Goal: Communication & Community: Answer question/provide support

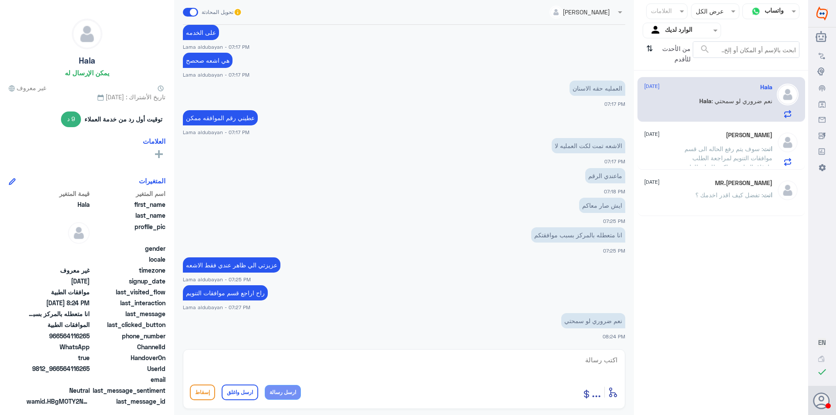
scroll to position [508, 0]
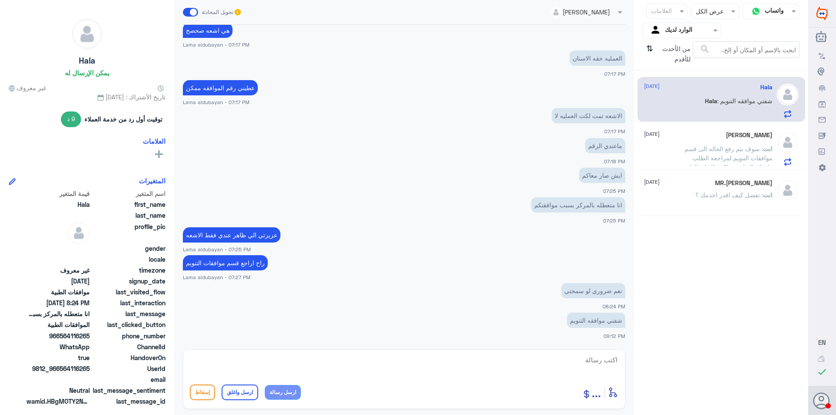
click at [471, 373] on textarea at bounding box center [404, 364] width 428 height 21
type textarea "h"
type textarea "تم الالغاء بناء على طلبك"
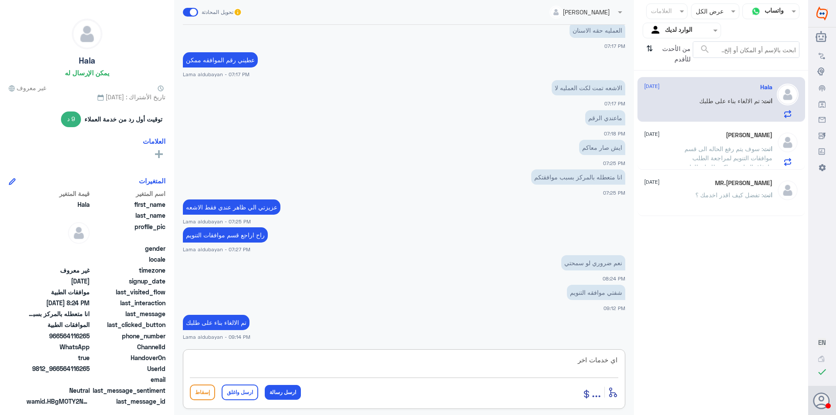
type textarea "اي خدمات اخرى"
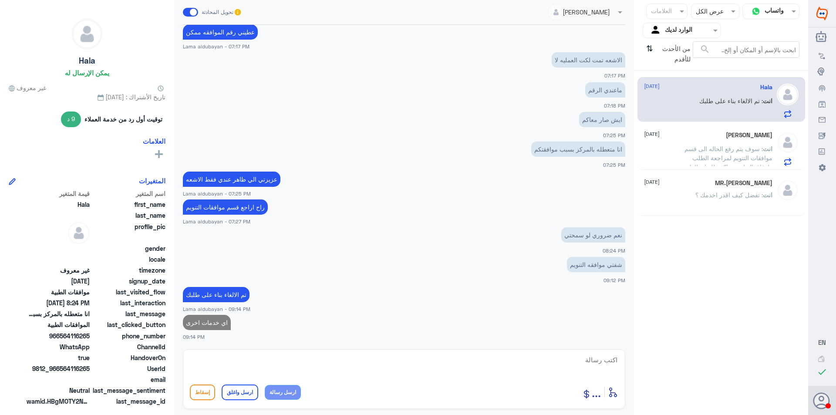
click at [712, 132] on div "[PERSON_NAME] [DATE]" at bounding box center [708, 135] width 128 height 7
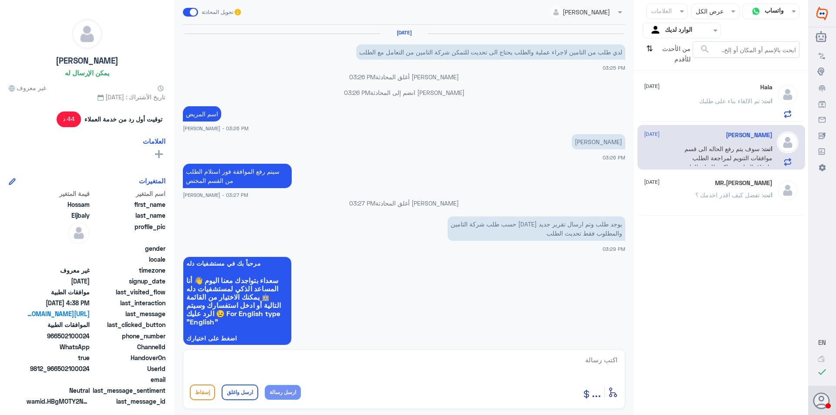
scroll to position [721, 0]
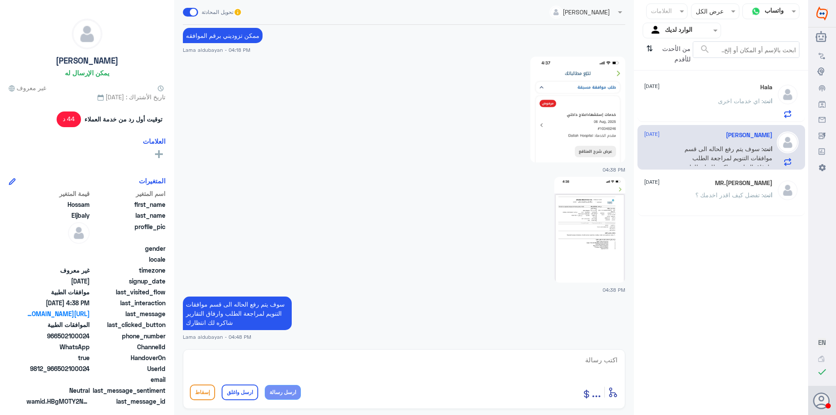
click at [733, 111] on p "انت : اي خدمات اخرى" at bounding box center [745, 107] width 54 height 22
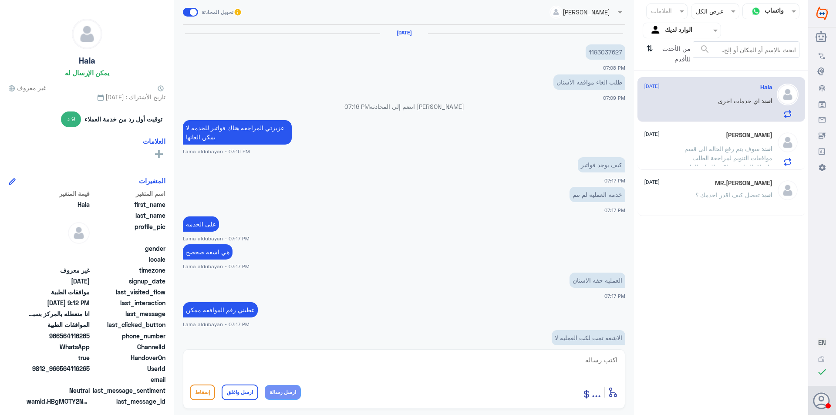
scroll to position [278, 0]
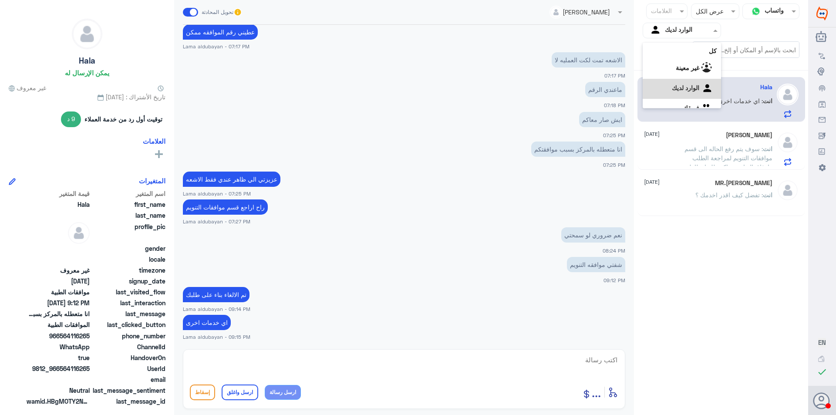
click at [694, 34] on input "text" at bounding box center [689, 30] width 48 height 10
click at [694, 98] on b "فريقك" at bounding box center [691, 96] width 17 height 7
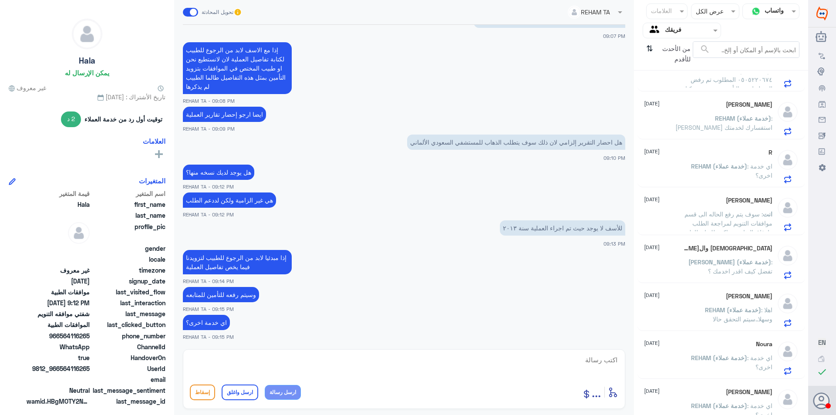
scroll to position [186, 0]
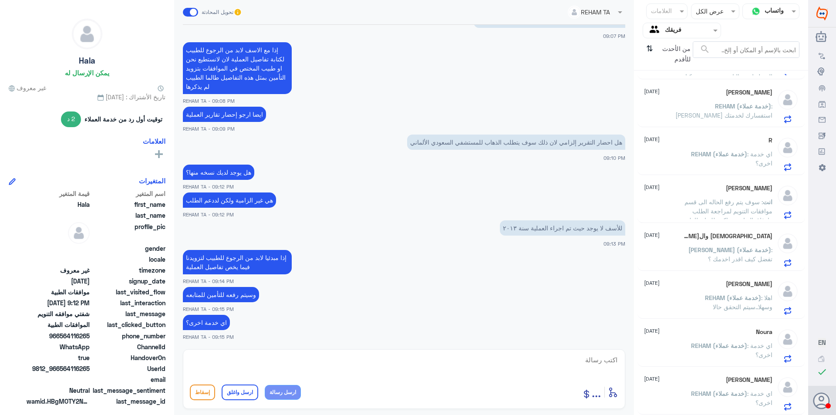
click at [728, 402] on p "REHAM (خدمة عملاء) : اي خدمة اخرى؟" at bounding box center [723, 400] width 98 height 22
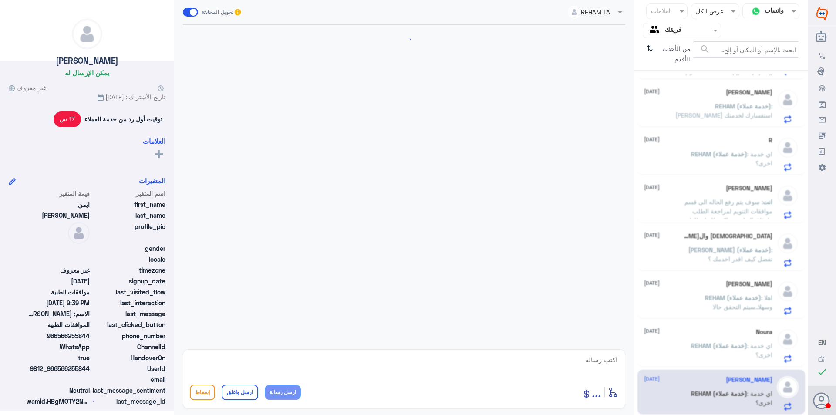
scroll to position [813, 0]
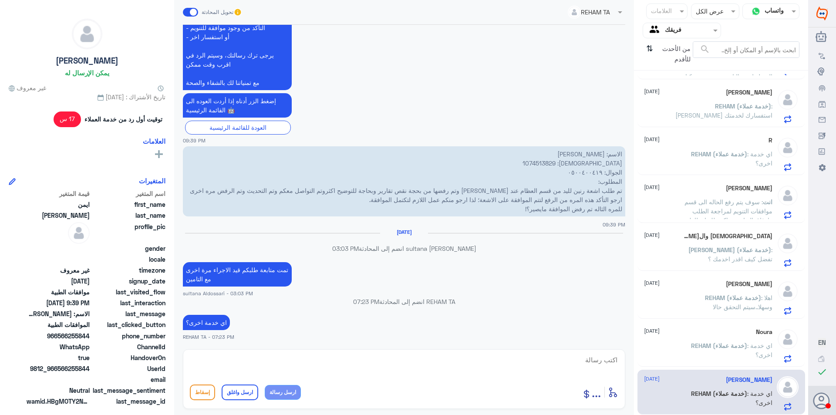
click at [720, 192] on div "Hossam Eljbaly [DATE] انت : سوف يتم رفع الحاله الى قسم موافقات التنويم لمراجعة …" at bounding box center [708, 202] width 128 height 34
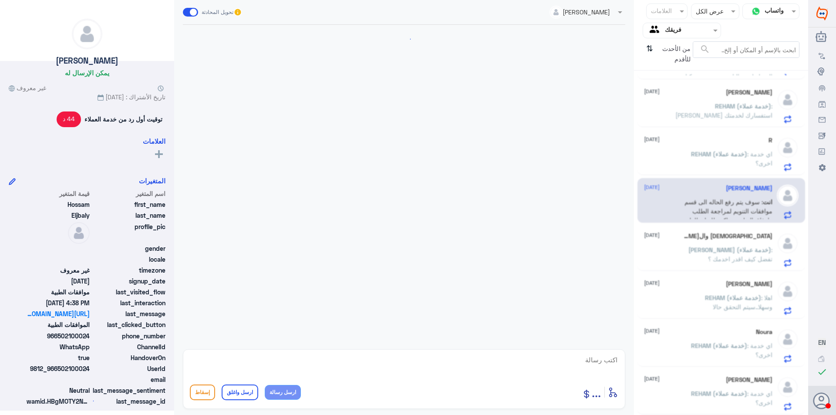
scroll to position [721, 0]
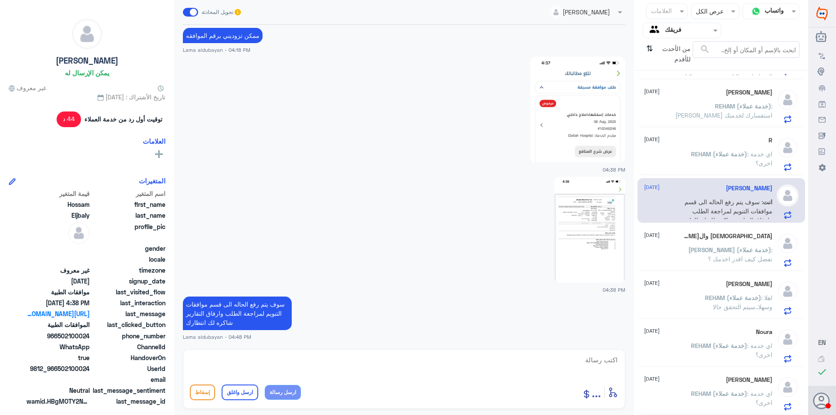
click at [725, 153] on span "REHAM (خدمة عملاء)" at bounding box center [719, 153] width 56 height 7
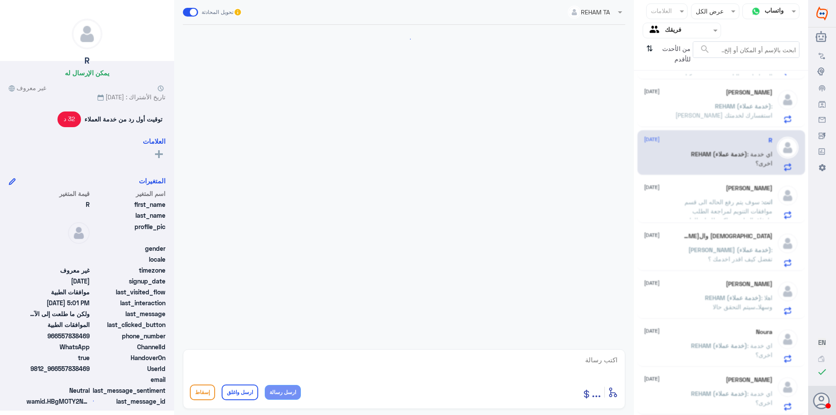
scroll to position [728, 0]
click at [727, 112] on span ": [PERSON_NAME] استفسارك لخدمتك" at bounding box center [723, 110] width 97 height 17
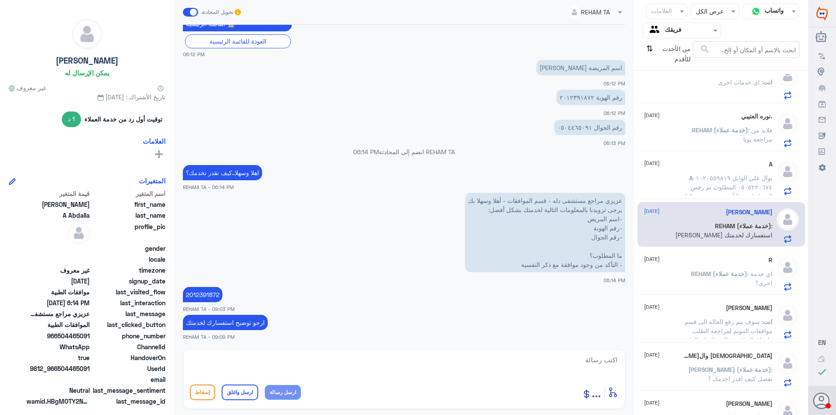
scroll to position [56, 0]
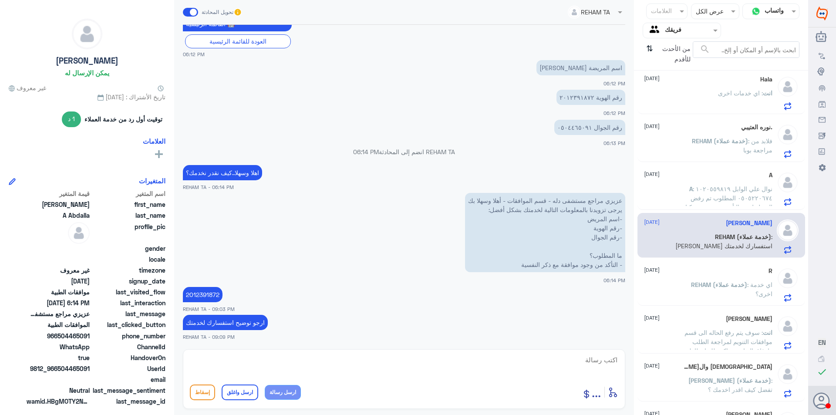
click at [729, 100] on p "انت : اي خدمات اخرى" at bounding box center [745, 99] width 54 height 22
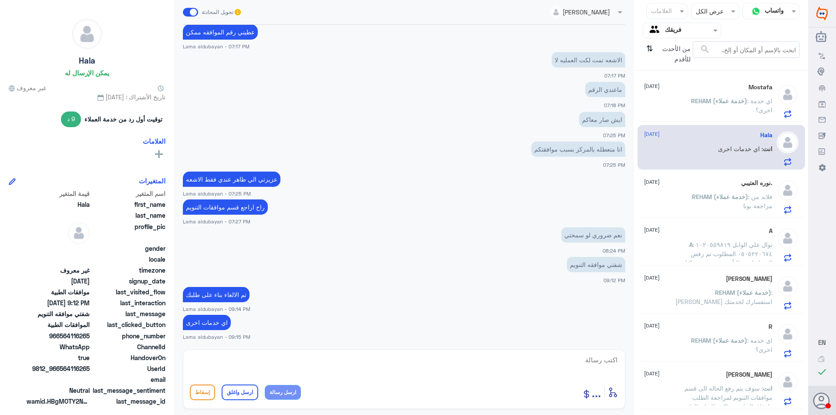
click at [717, 97] on span "REHAM (خدمة عملاء)" at bounding box center [719, 100] width 56 height 7
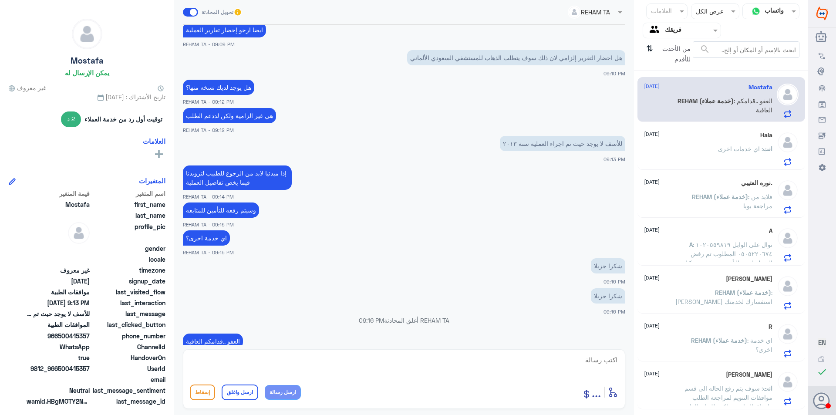
scroll to position [422, 0]
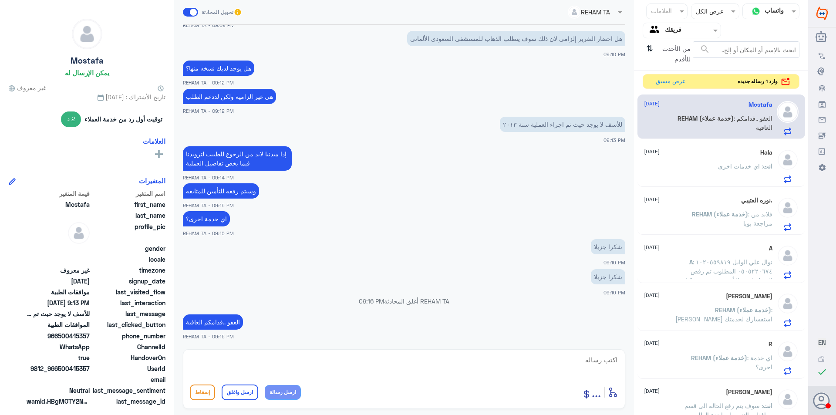
click at [727, 165] on span ": اي خدمات اخرى" at bounding box center [740, 165] width 45 height 7
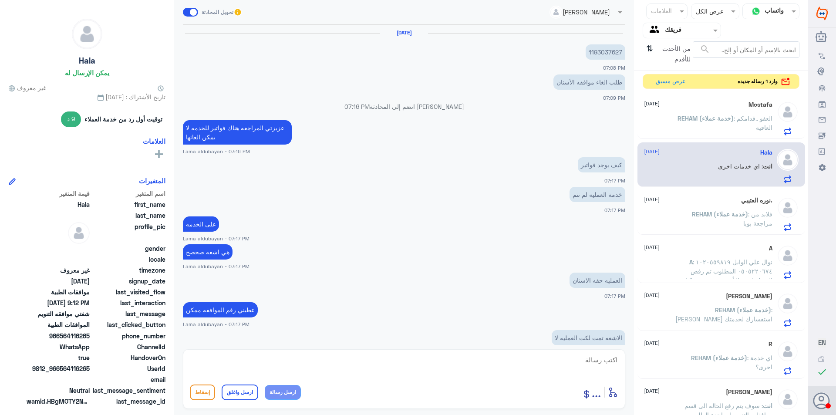
scroll to position [278, 0]
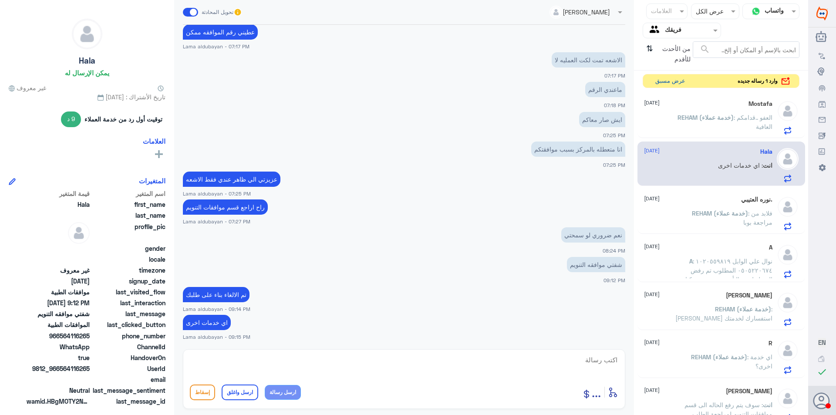
click at [669, 81] on button "عرض مسبق" at bounding box center [670, 80] width 37 height 13
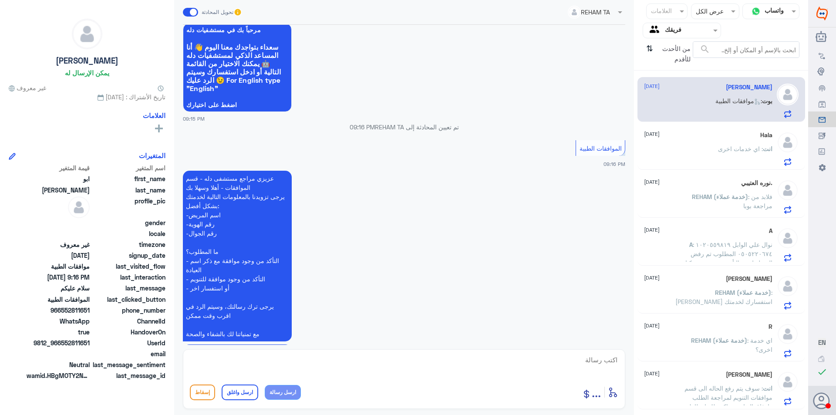
scroll to position [107, 0]
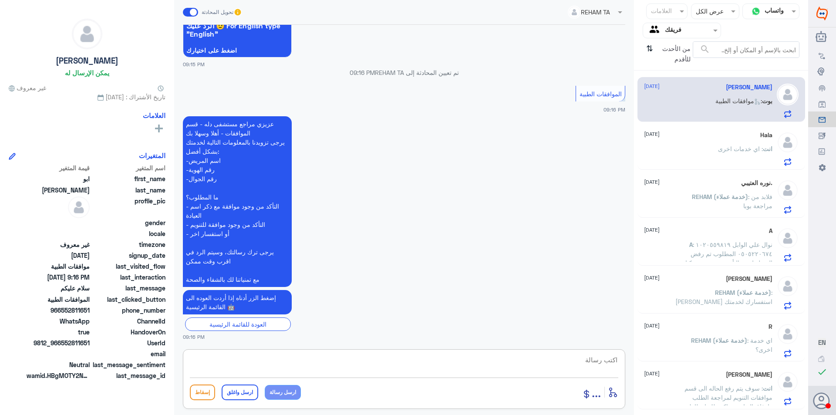
click at [538, 361] on textarea at bounding box center [404, 364] width 428 height 21
type textarea "وعليكم السلام تفضل كيف اقدر اخدمك"
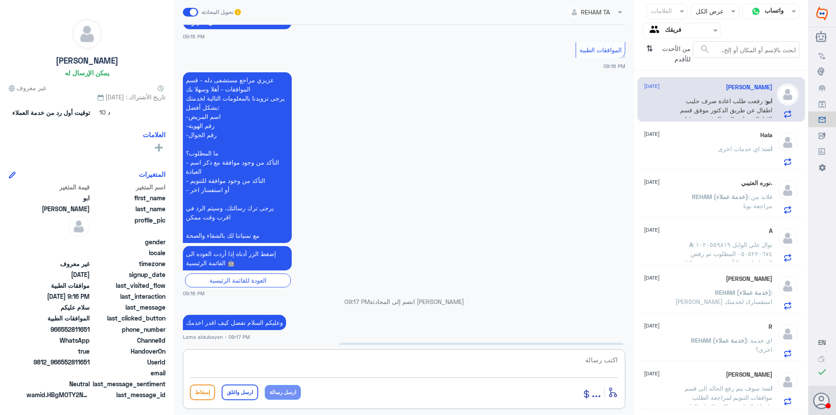
scroll to position [165, 0]
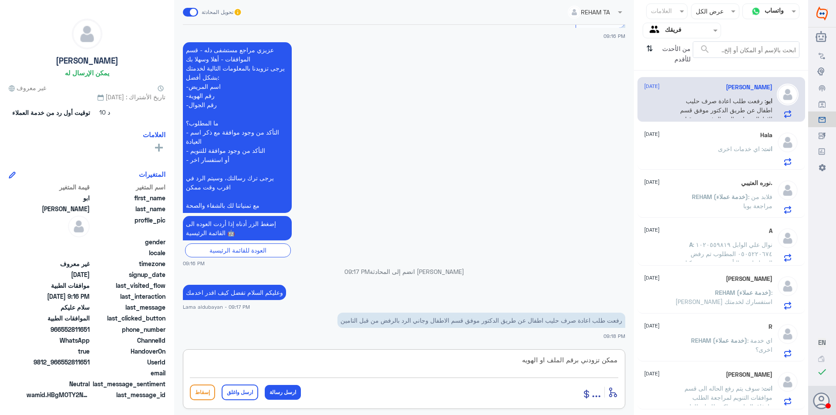
type textarea "ممكن تزودني برقم الملف او الهويه"
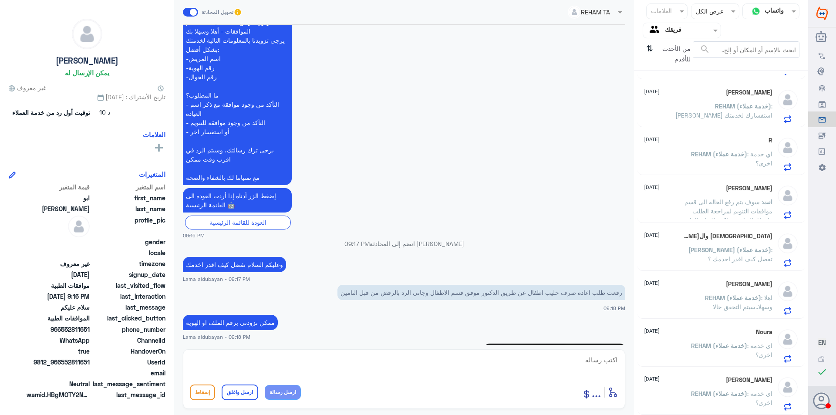
scroll to position [313, 0]
